Goal: Task Accomplishment & Management: Manage account settings

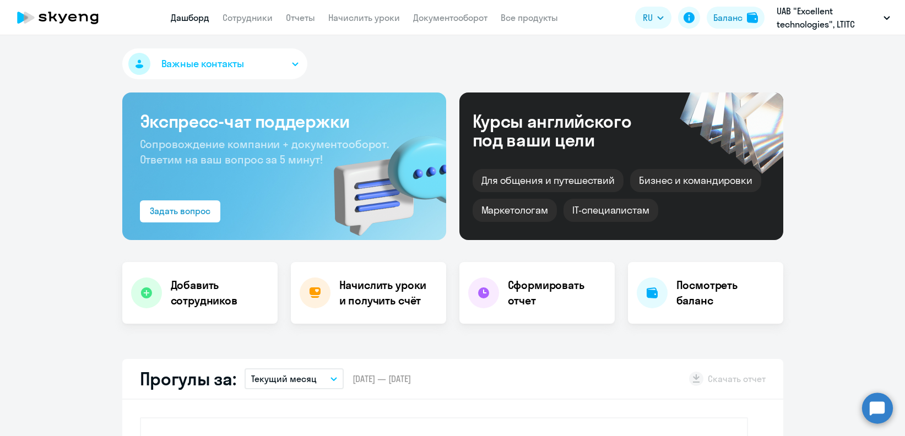
select select "30"
click at [716, 19] on div "Баланс" at bounding box center [727, 17] width 29 height 13
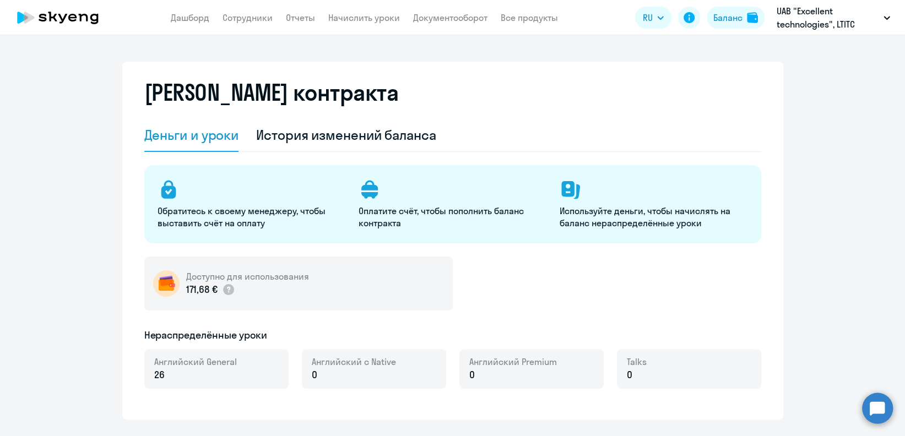
select select "english_adult_not_native_speaker"
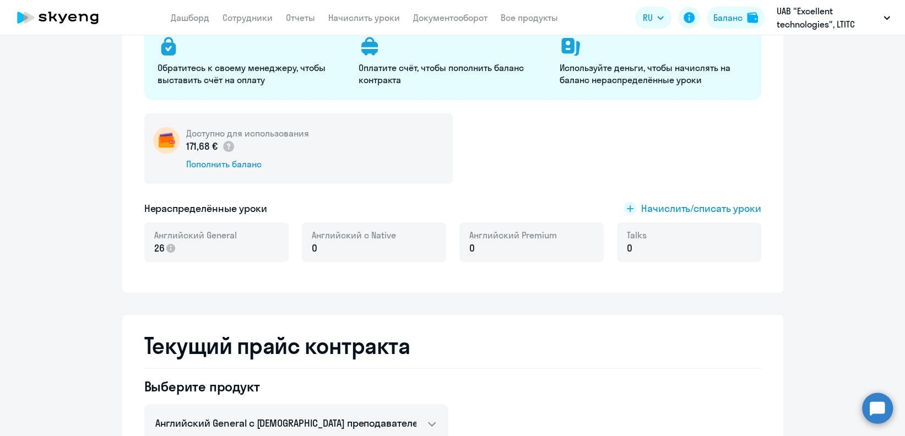
scroll to position [146, 0]
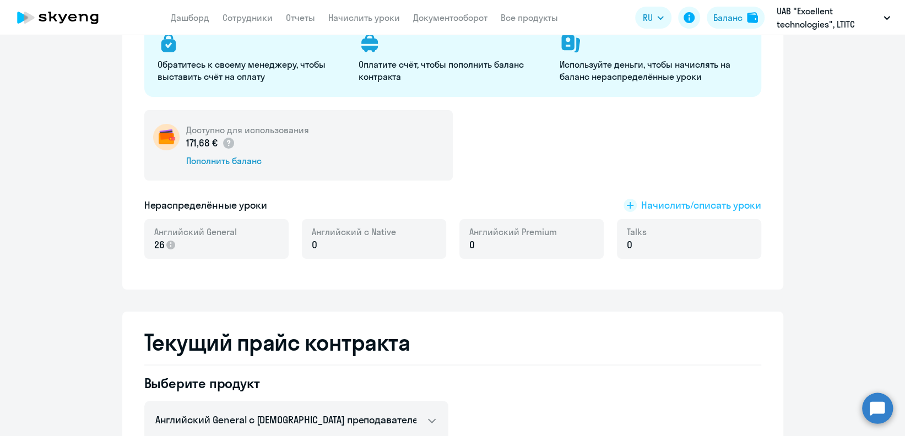
click at [669, 203] on span "Начислить/списать уроки" at bounding box center [701, 205] width 120 height 14
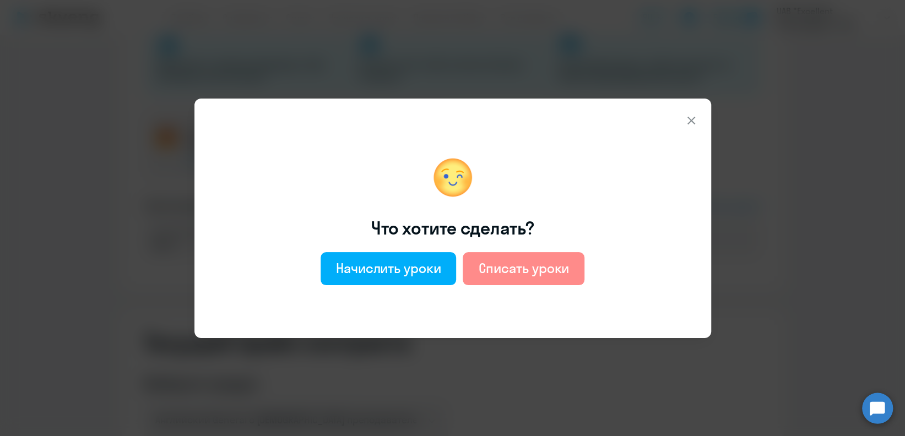
click at [546, 255] on button "Списать уроки" at bounding box center [523, 268] width 122 height 33
select select "english_adult_not_native_speaker"
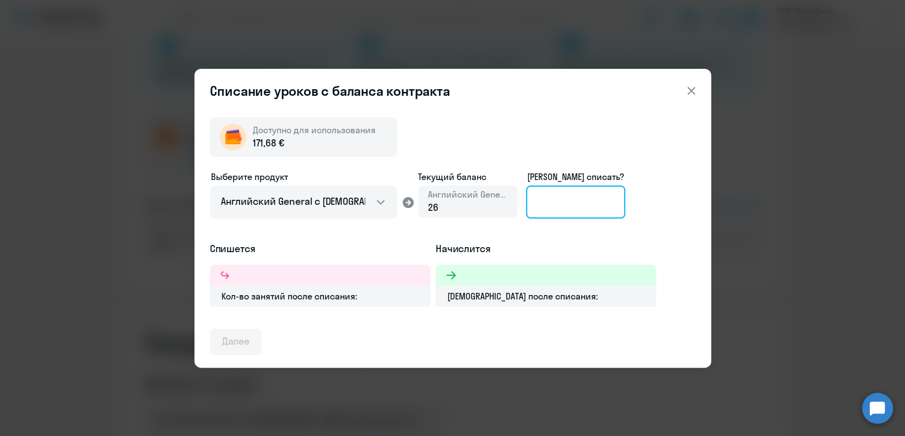
click at [547, 203] on input at bounding box center [575, 202] width 99 height 33
type input "26"
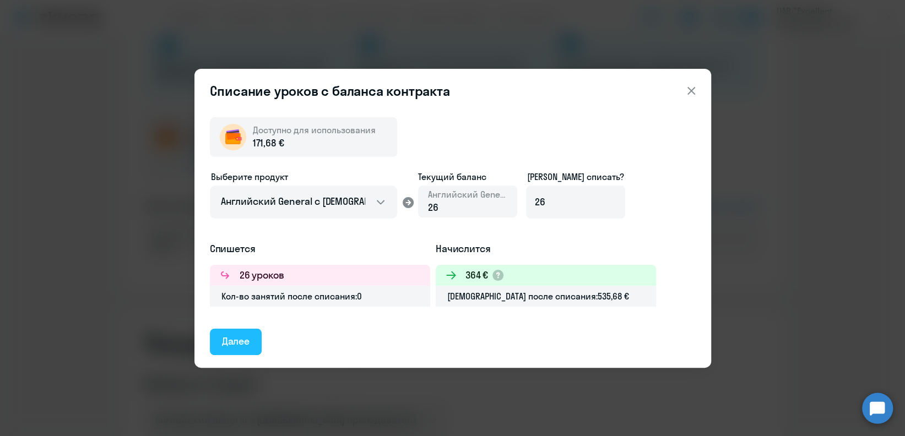
click at [228, 339] on div "Далее" at bounding box center [236, 341] width 28 height 14
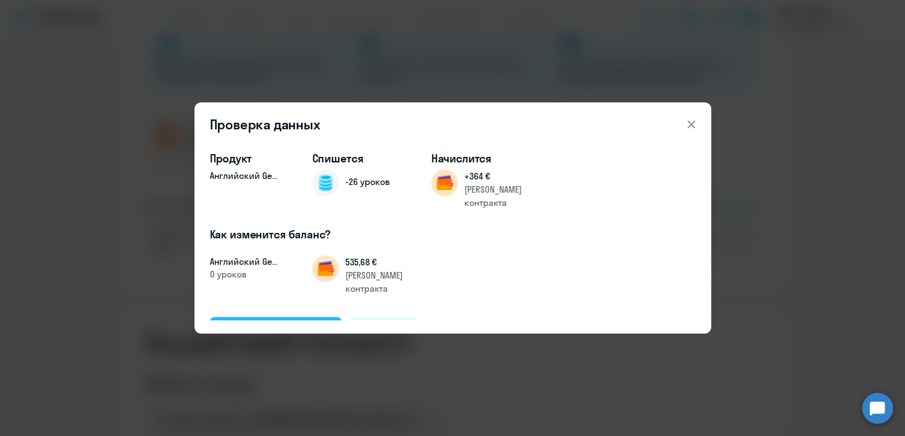
click at [266, 323] on div "Подтвердить и списать" at bounding box center [276, 330] width 108 height 14
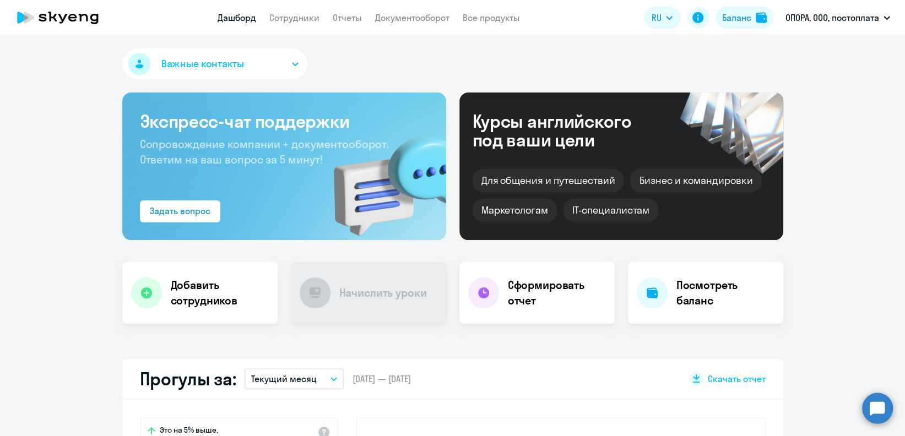
select select "30"
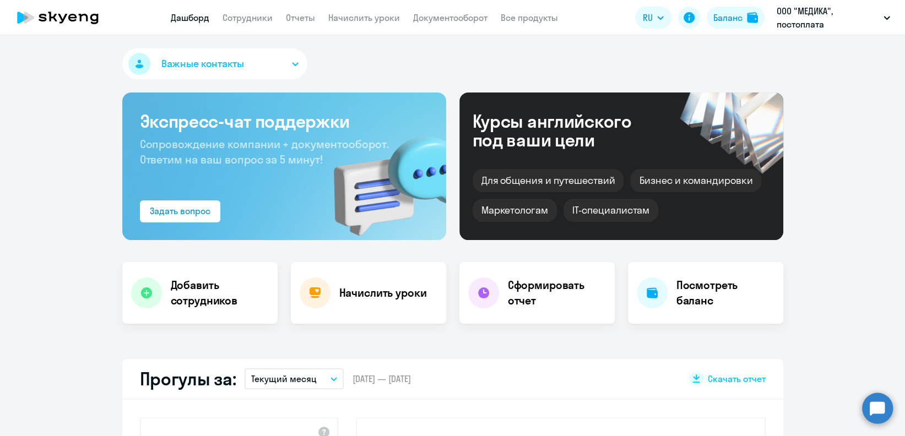
select select "30"
click at [251, 12] on link "Сотрудники" at bounding box center [247, 17] width 50 height 11
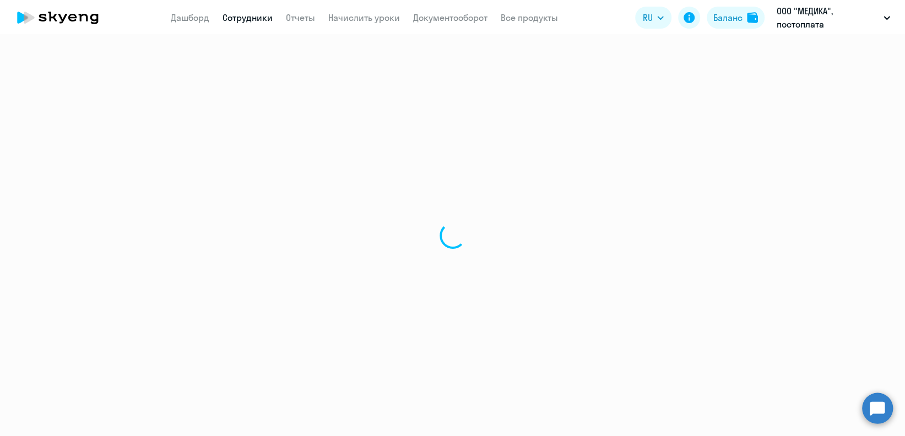
select select "30"
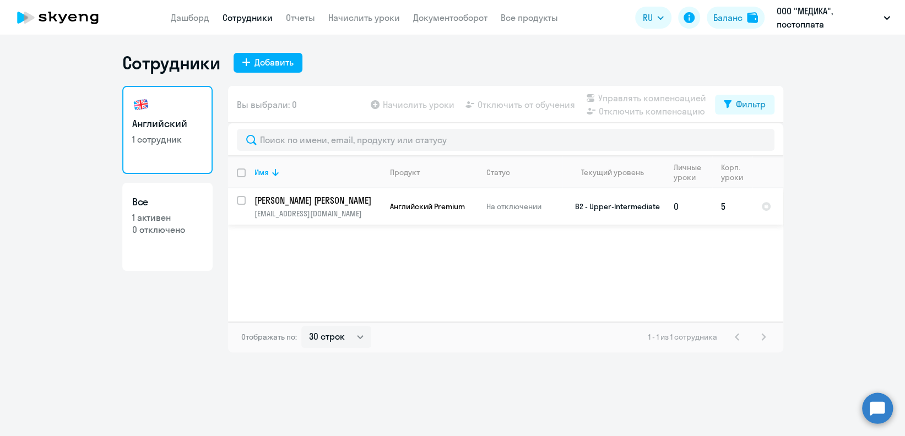
click at [385, 213] on td "Английский Premium" at bounding box center [429, 206] width 96 height 36
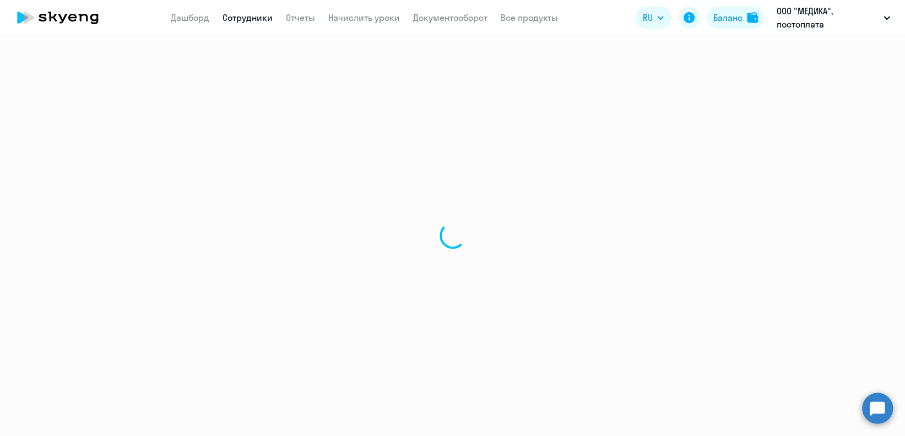
select select "english"
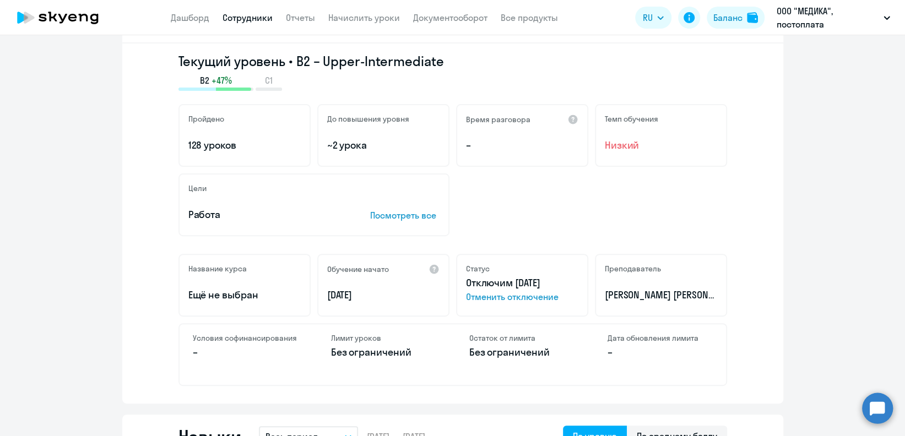
scroll to position [220, 0]
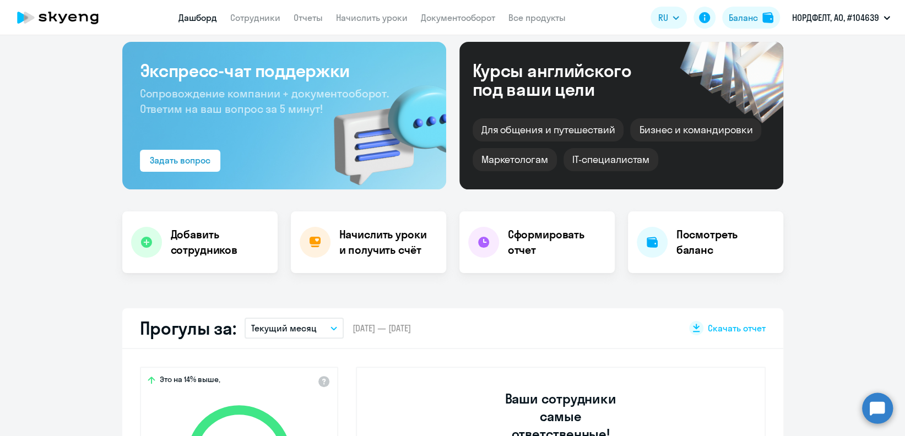
select select "30"
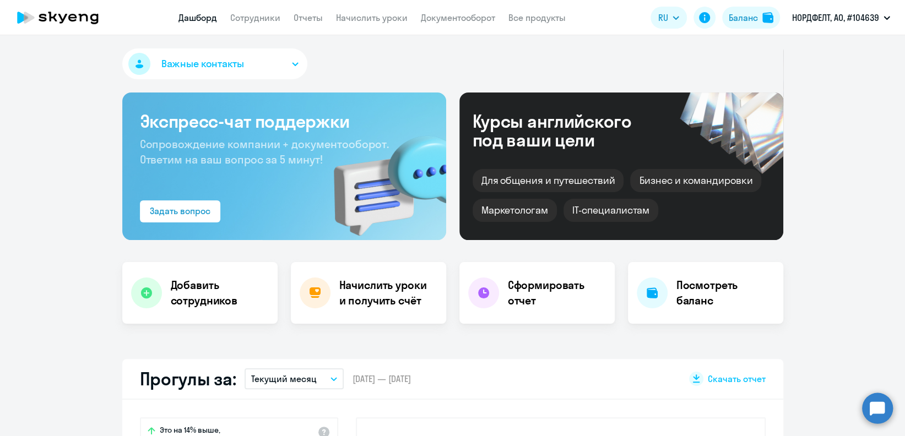
click at [270, 28] on app-header "Дашборд Сотрудники Отчеты Начислить уроки Документооборот Все продукты Дашборд …" at bounding box center [452, 17] width 905 height 35
click at [270, 22] on link "Сотрудники" at bounding box center [255, 17] width 50 height 11
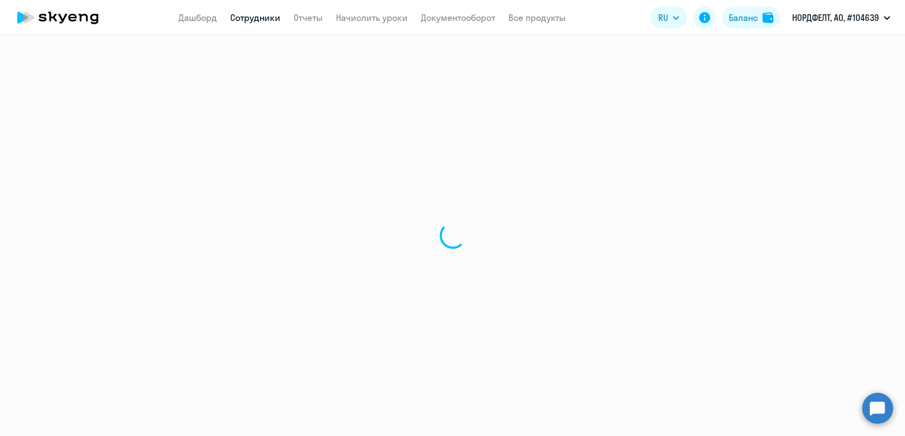
select select "30"
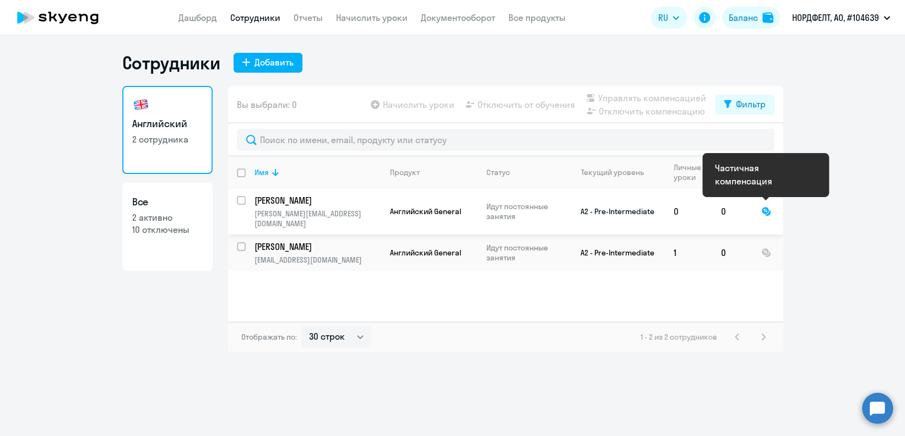
click at [764, 207] on div at bounding box center [766, 211] width 10 height 10
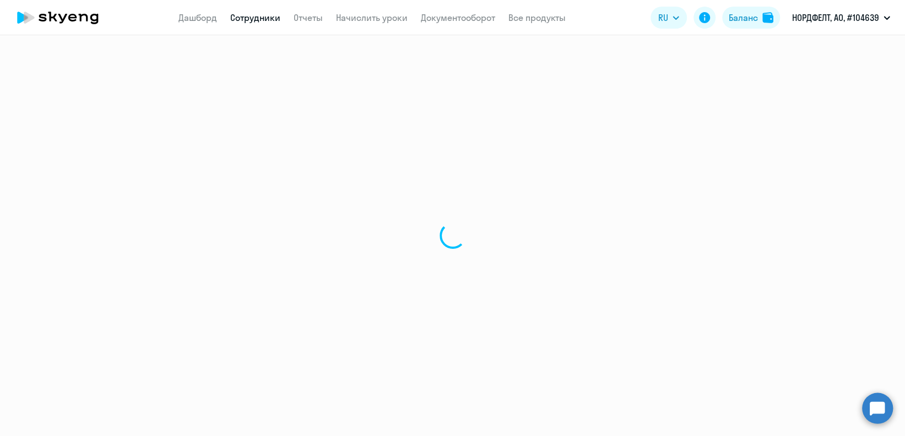
select select "english"
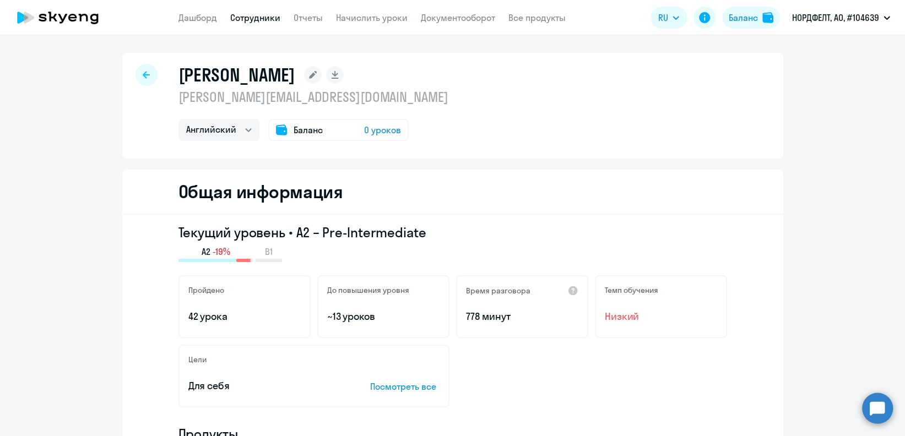
click at [241, 13] on link "Сотрудники" at bounding box center [255, 17] width 50 height 11
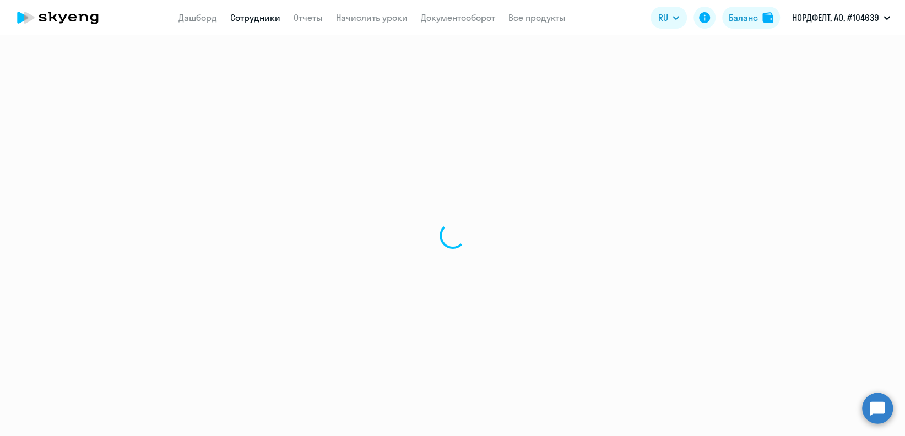
select select "30"
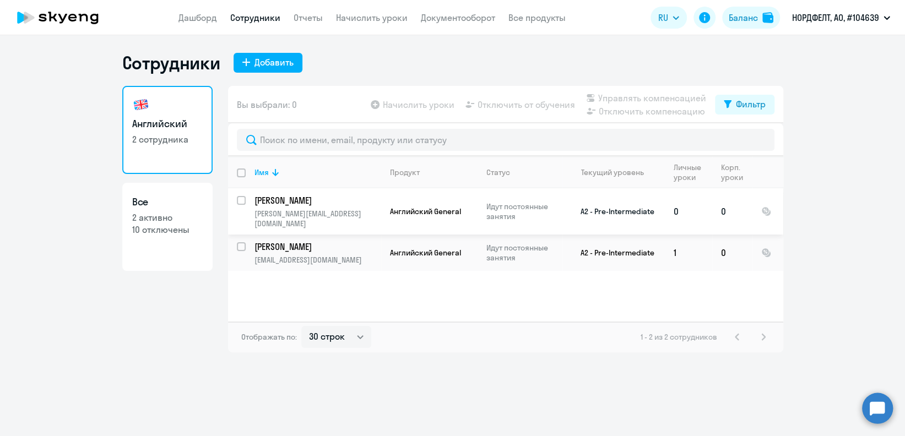
click at [241, 198] on input "select row 13796109" at bounding box center [248, 207] width 22 height 22
checkbox input "true"
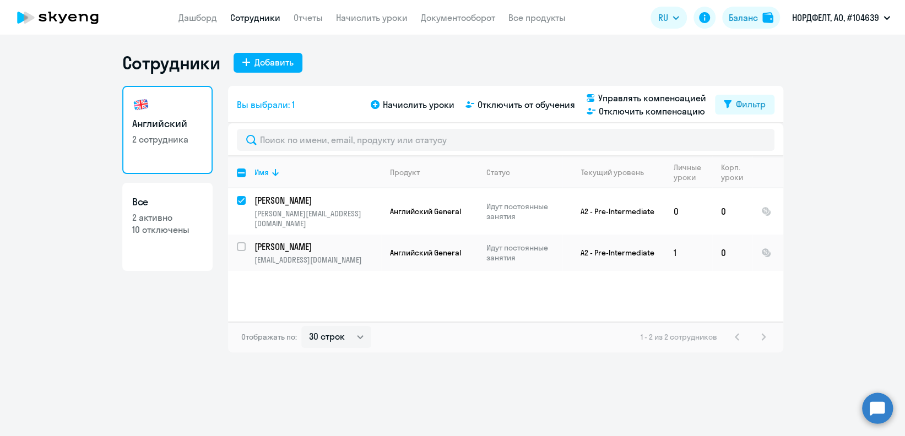
click at [633, 90] on div "Вы выбрали: 1 Начислить уроки Отключить от обучения Управлять компенсацией Откл…" at bounding box center [505, 104] width 555 height 37
click at [640, 101] on span "Управлять компенсацией" at bounding box center [652, 97] width 108 height 13
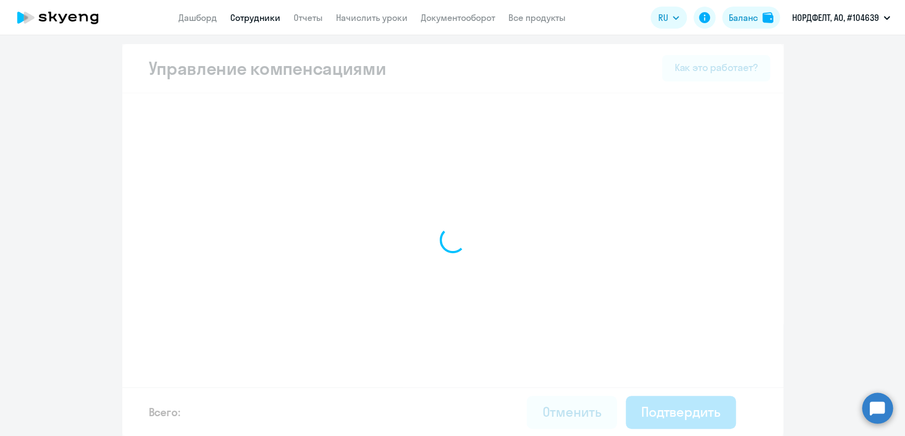
select select "MONTHLY"
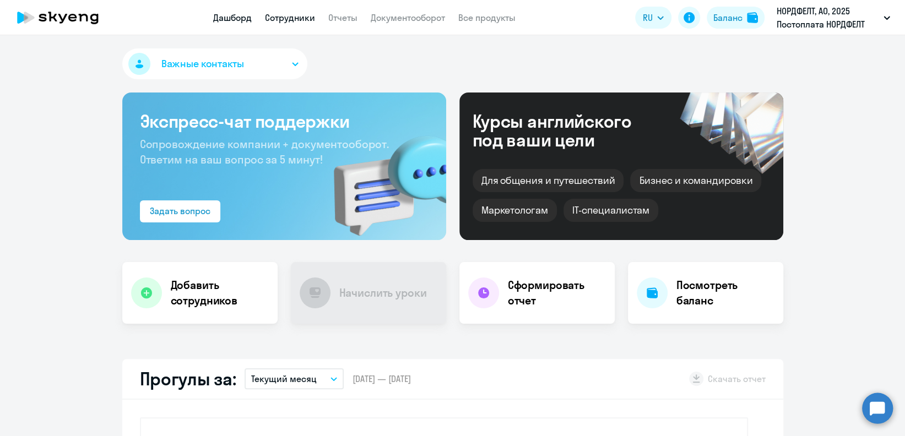
click at [285, 18] on link "Сотрудники" at bounding box center [290, 17] width 50 height 11
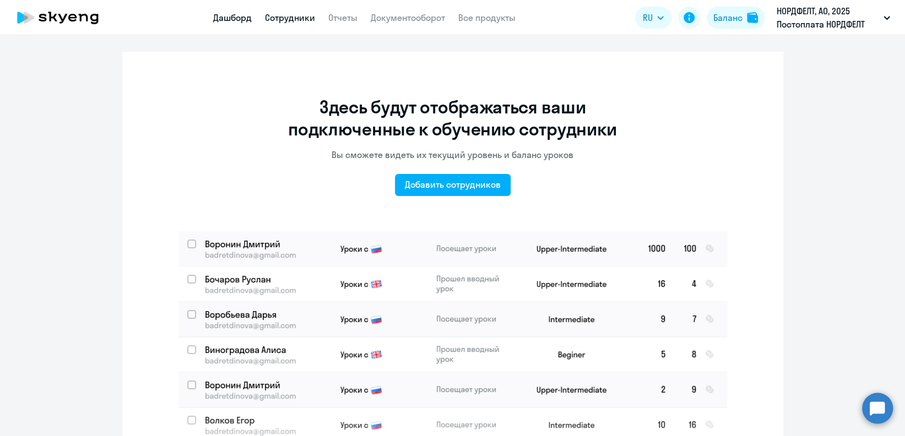
click at [231, 17] on link "Дашборд" at bounding box center [232, 17] width 39 height 11
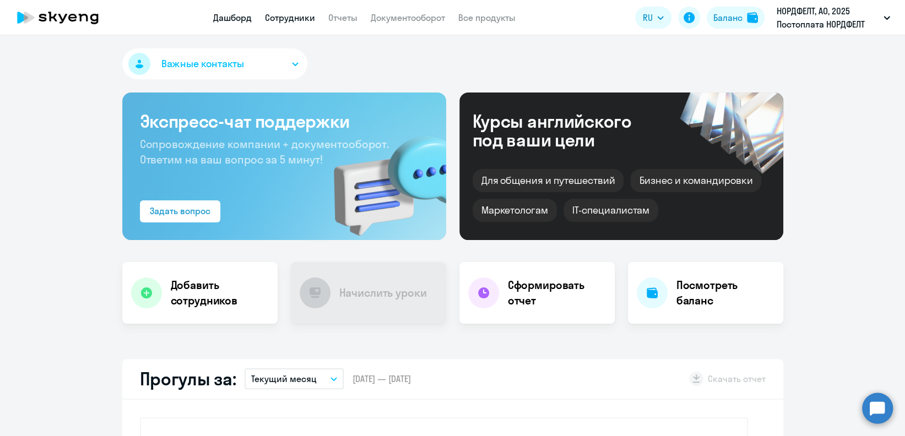
click at [310, 20] on link "Сотрудники" at bounding box center [290, 17] width 50 height 11
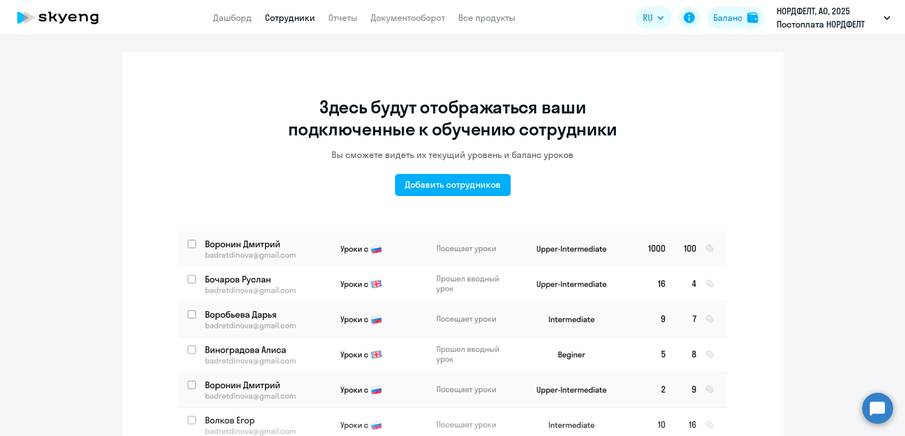
click at [226, 11] on app-menu-item-link "Дашборд" at bounding box center [232, 18] width 39 height 14
click at [288, 21] on link "Сотрудники" at bounding box center [290, 17] width 50 height 11
click at [375, 22] on link "Документооборот" at bounding box center [408, 17] width 74 height 11
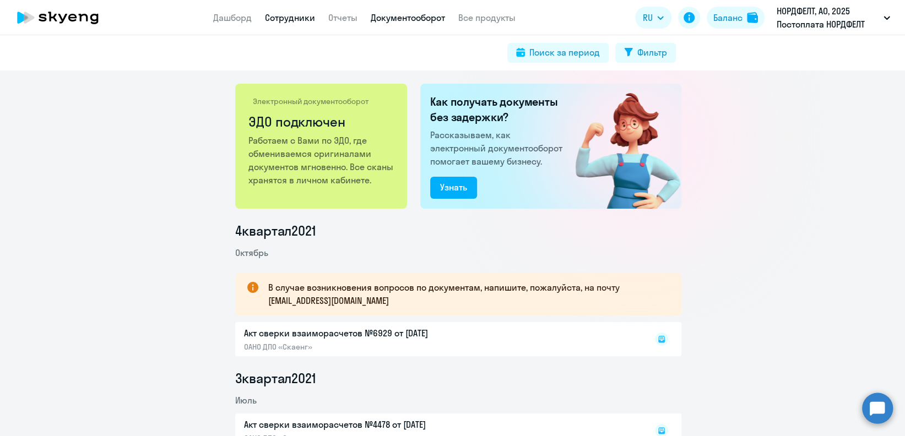
click at [282, 20] on link "Сотрудники" at bounding box center [290, 17] width 50 height 11
select select "30"
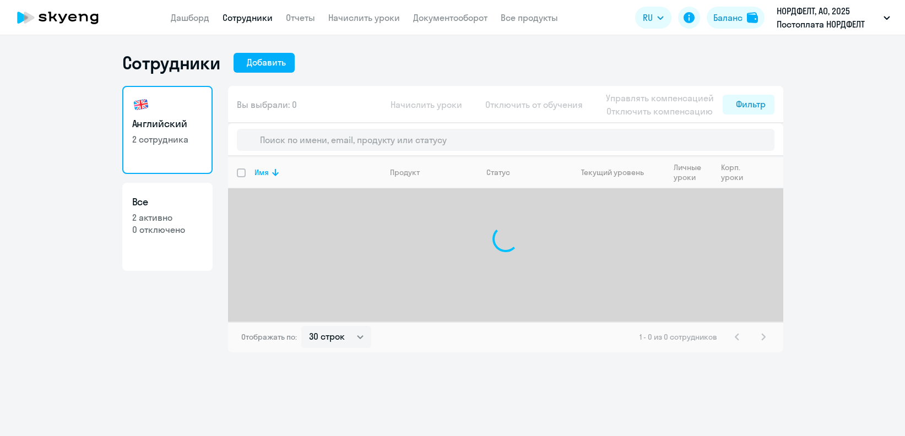
select select "30"
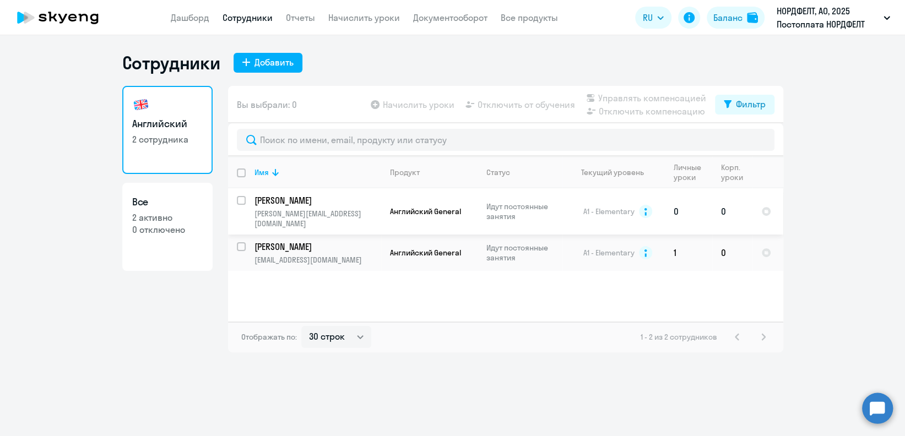
click at [246, 195] on td "[PERSON_NAME] [PERSON_NAME][EMAIL_ADDRESS][DOMAIN_NAME]" at bounding box center [313, 211] width 135 height 46
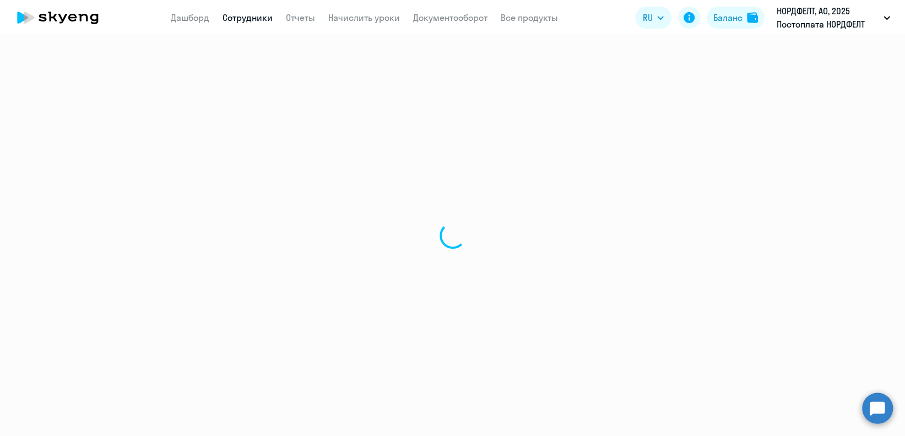
select select "english"
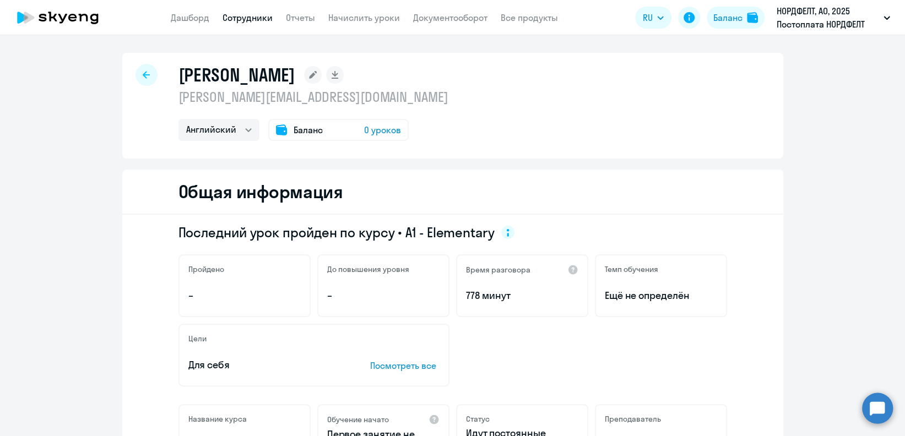
click at [242, 10] on app-header "Дашборд Сотрудники Отчеты Начислить уроки Документооборот Все продукты Дашборд …" at bounding box center [452, 17] width 905 height 35
click at [336, 20] on link "Начислить уроки" at bounding box center [364, 17] width 72 height 11
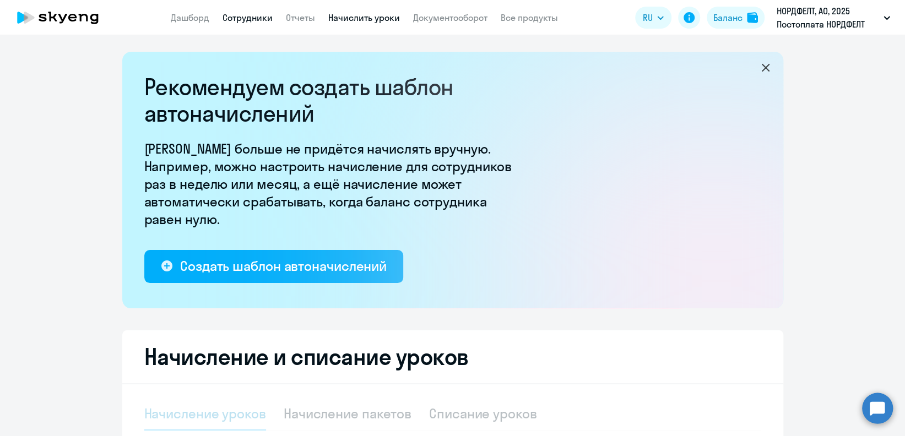
select select "10"
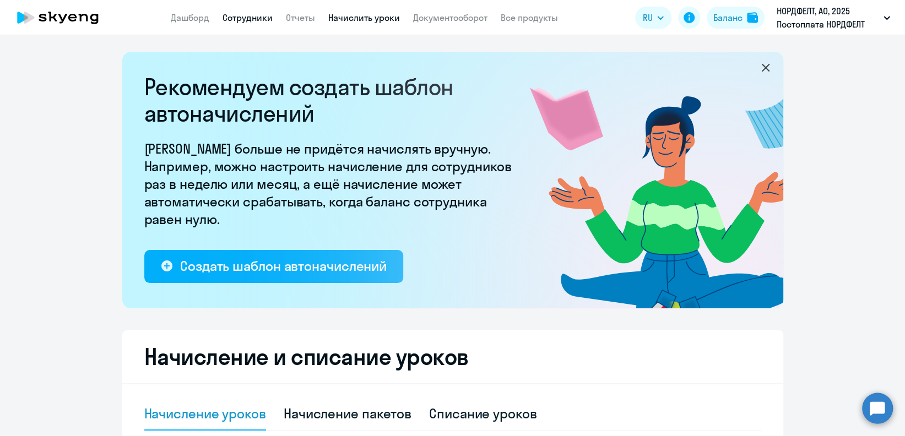
click at [247, 21] on link "Сотрудники" at bounding box center [247, 17] width 50 height 11
select select "30"
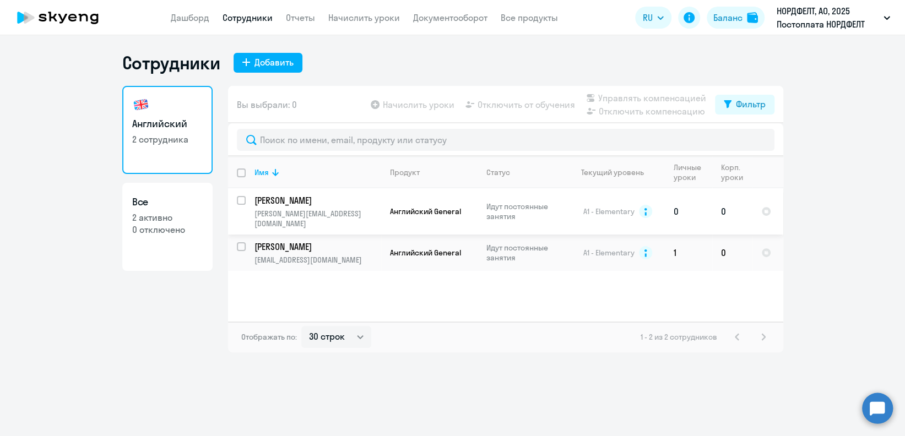
click at [241, 200] on input "select row 13796109" at bounding box center [248, 207] width 22 height 22
checkbox input "true"
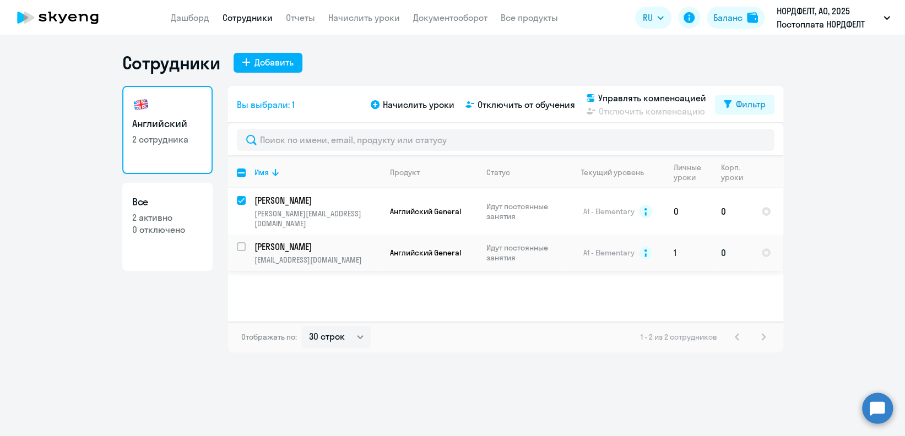
click at [240, 242] on input "select row 10365241" at bounding box center [248, 253] width 22 height 22
checkbox input "true"
click at [646, 98] on span "Управлять компенсацией" at bounding box center [652, 97] width 108 height 13
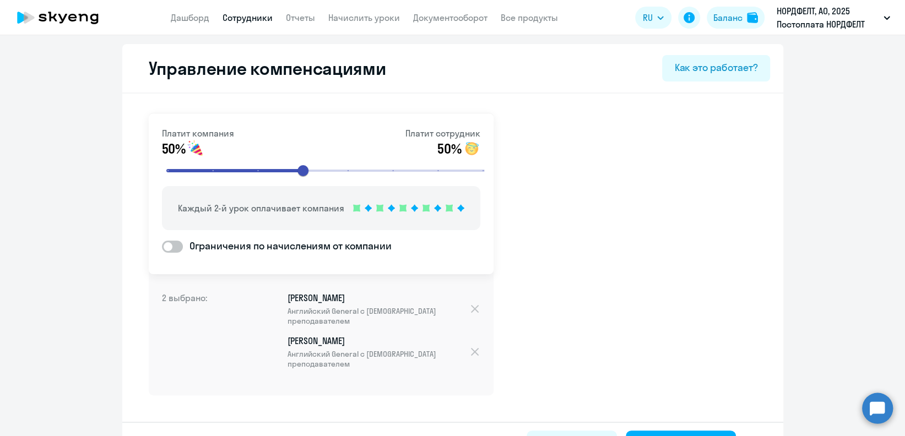
click at [176, 246] on span at bounding box center [172, 247] width 21 height 12
click at [162, 246] on input "Ограничения по начислениям от компании" at bounding box center [161, 246] width 1 height 1
checkbox input "true"
select select "MONTHLY"
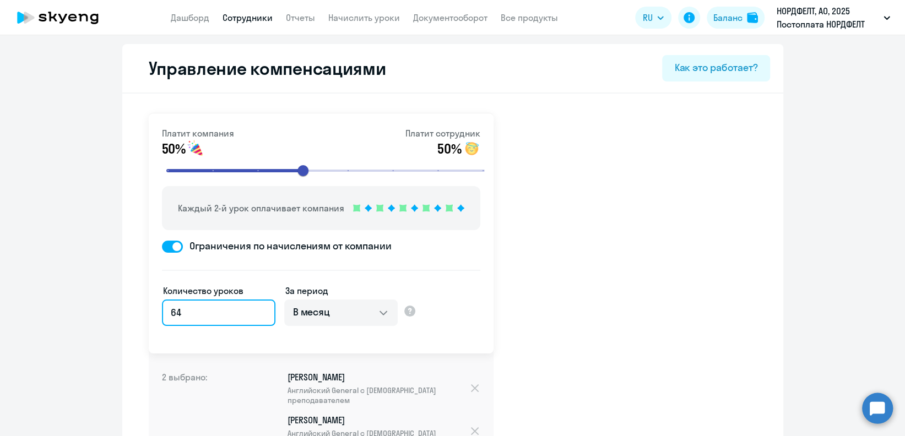
click at [213, 309] on input "64" at bounding box center [218, 312] width 113 height 26
type input "6"
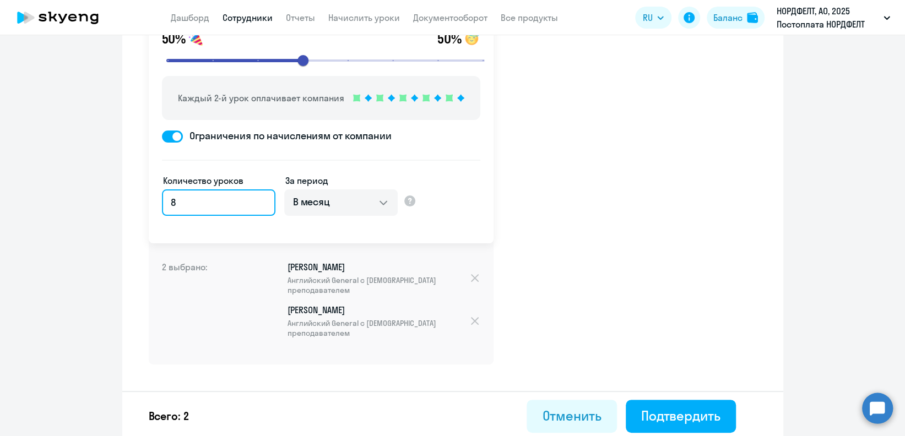
scroll to position [114, 0]
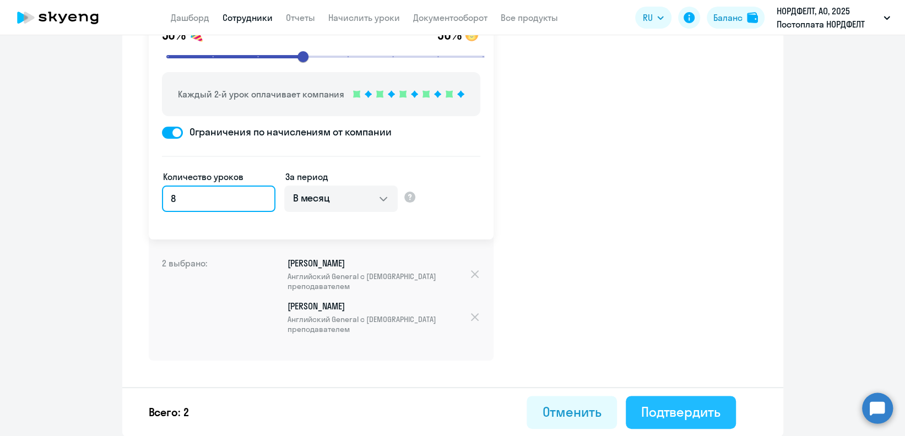
type input "8"
click at [654, 410] on div "Подтвердить" at bounding box center [680, 412] width 79 height 18
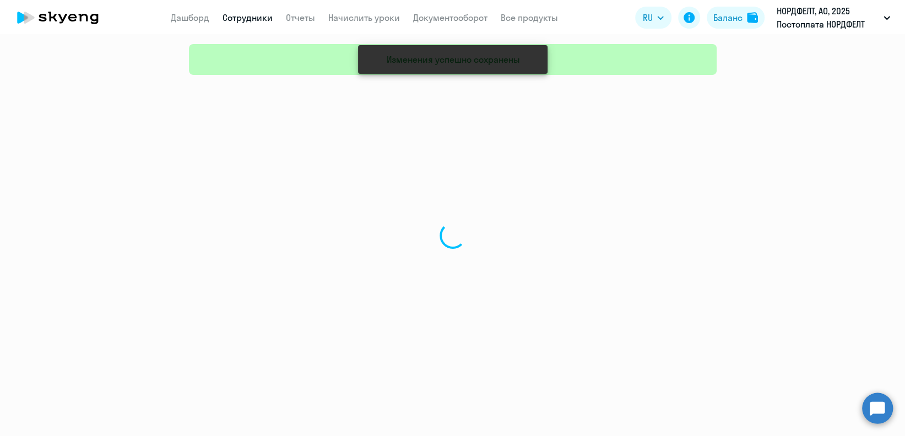
select select "30"
